Goal: Transaction & Acquisition: Purchase product/service

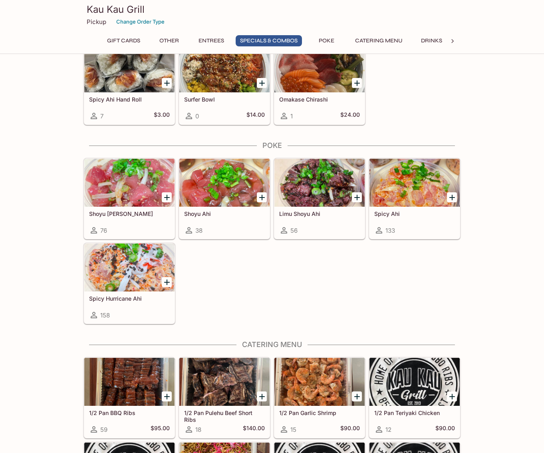
scroll to position [1100, 0]
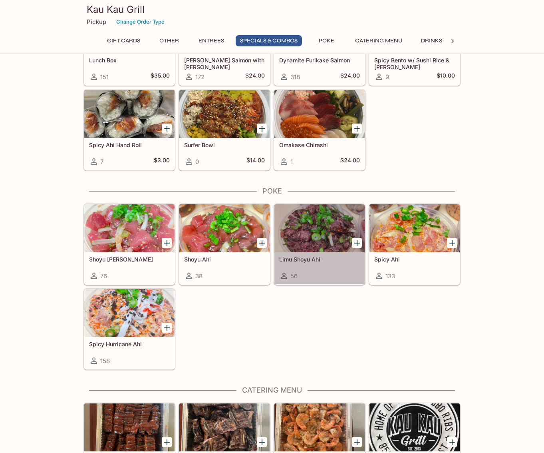
click at [307, 217] on div at bounding box center [320, 228] width 90 height 48
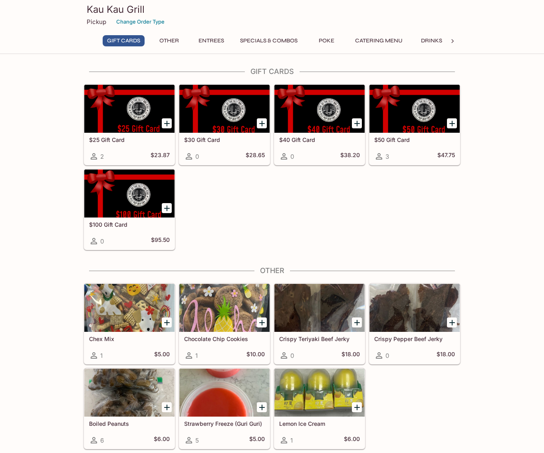
click at [219, 38] on button "Entrees" at bounding box center [211, 40] width 36 height 11
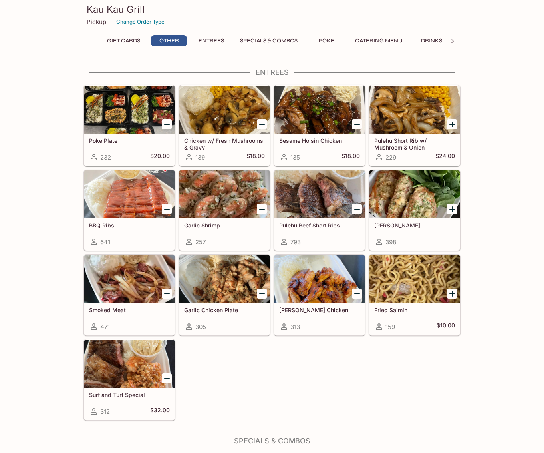
scroll to position [357, 0]
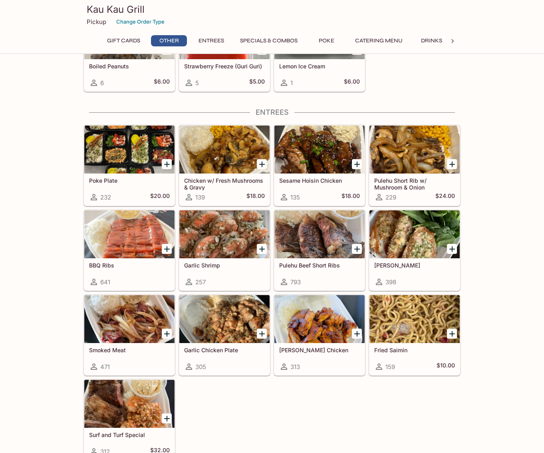
click at [132, 143] on div at bounding box center [129, 149] width 90 height 48
